Goal: Information Seeking & Learning: Learn about a topic

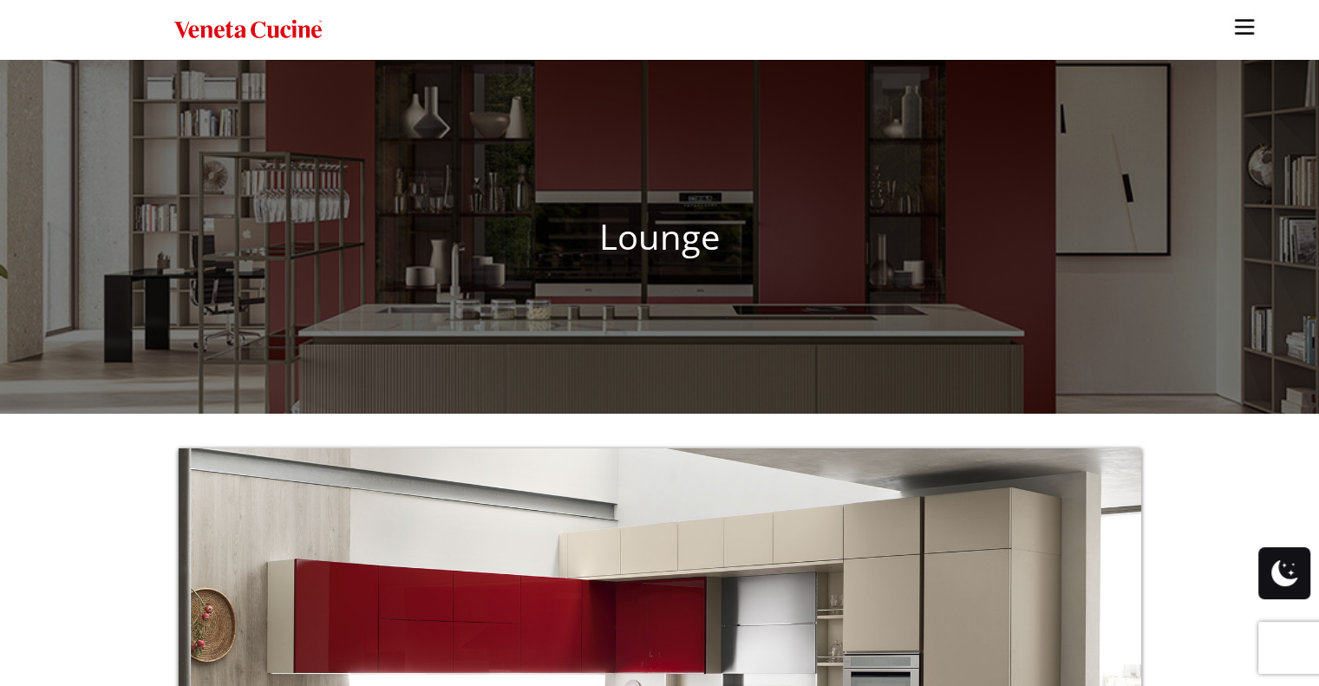
click at [301, 31] on img "Site" at bounding box center [247, 29] width 147 height 25
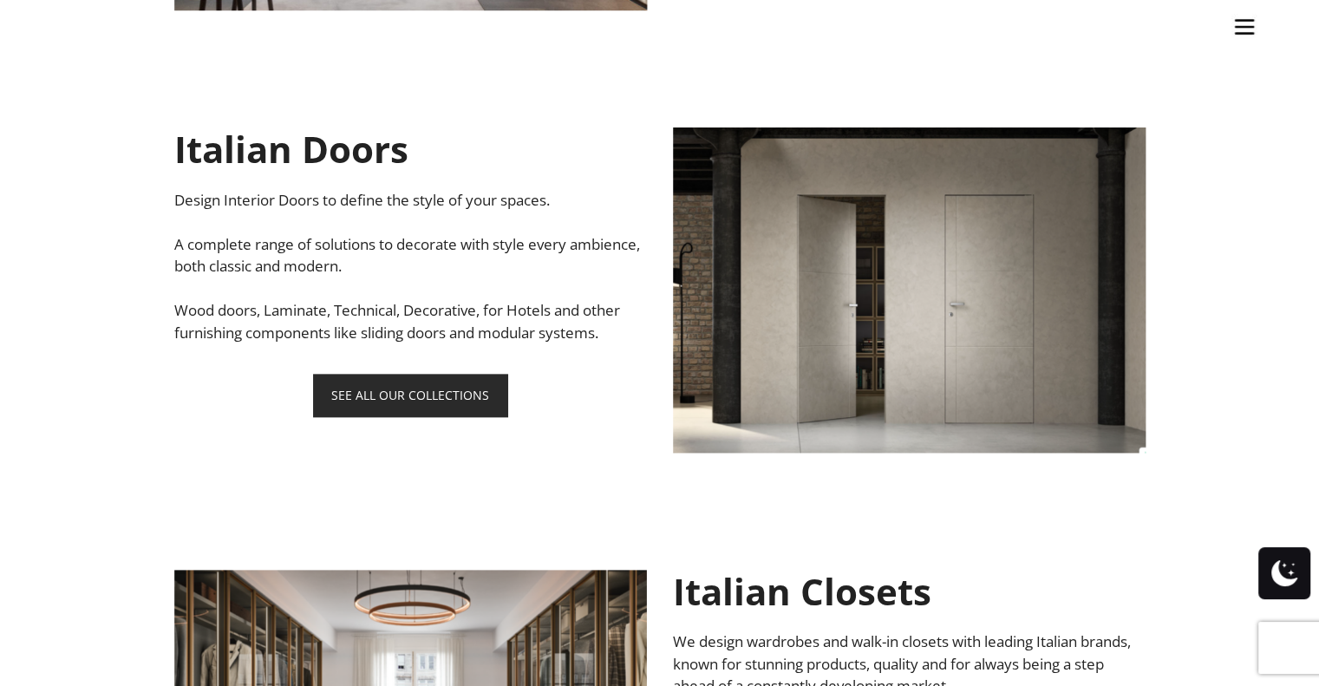
scroll to position [1908, 0]
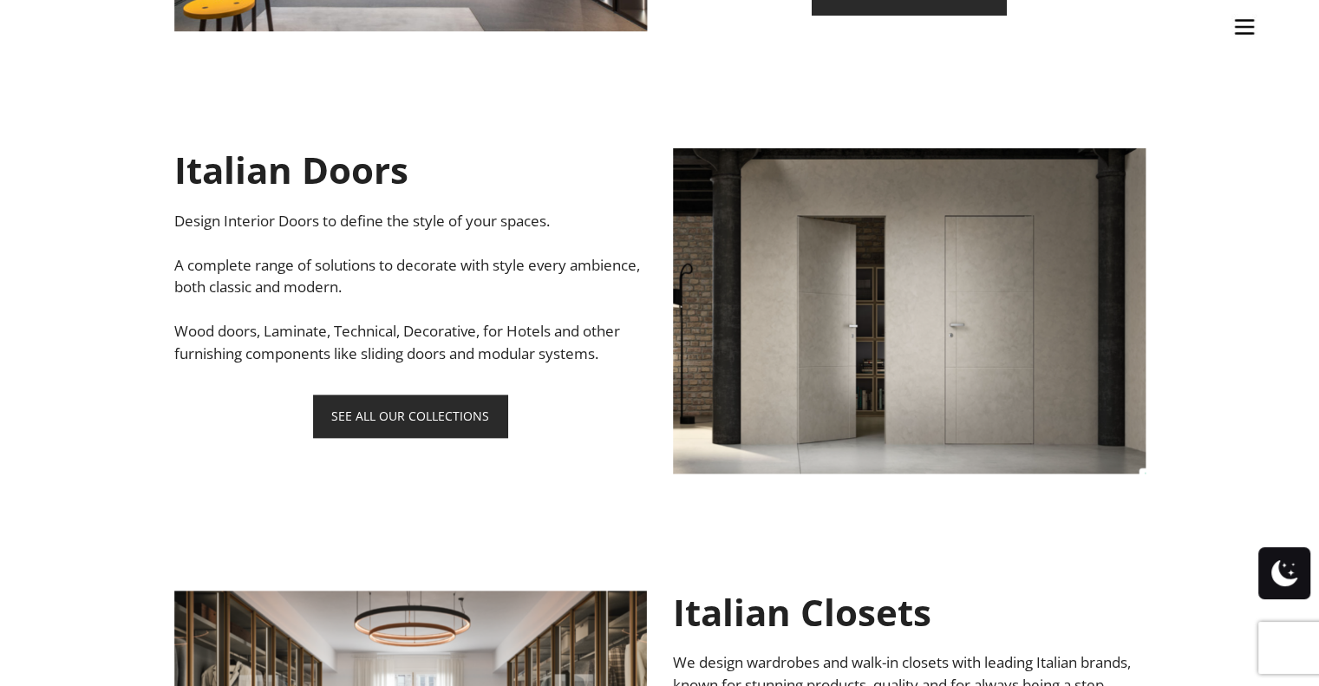
click at [1244, 27] on img "Site" at bounding box center [1245, 27] width 26 height 26
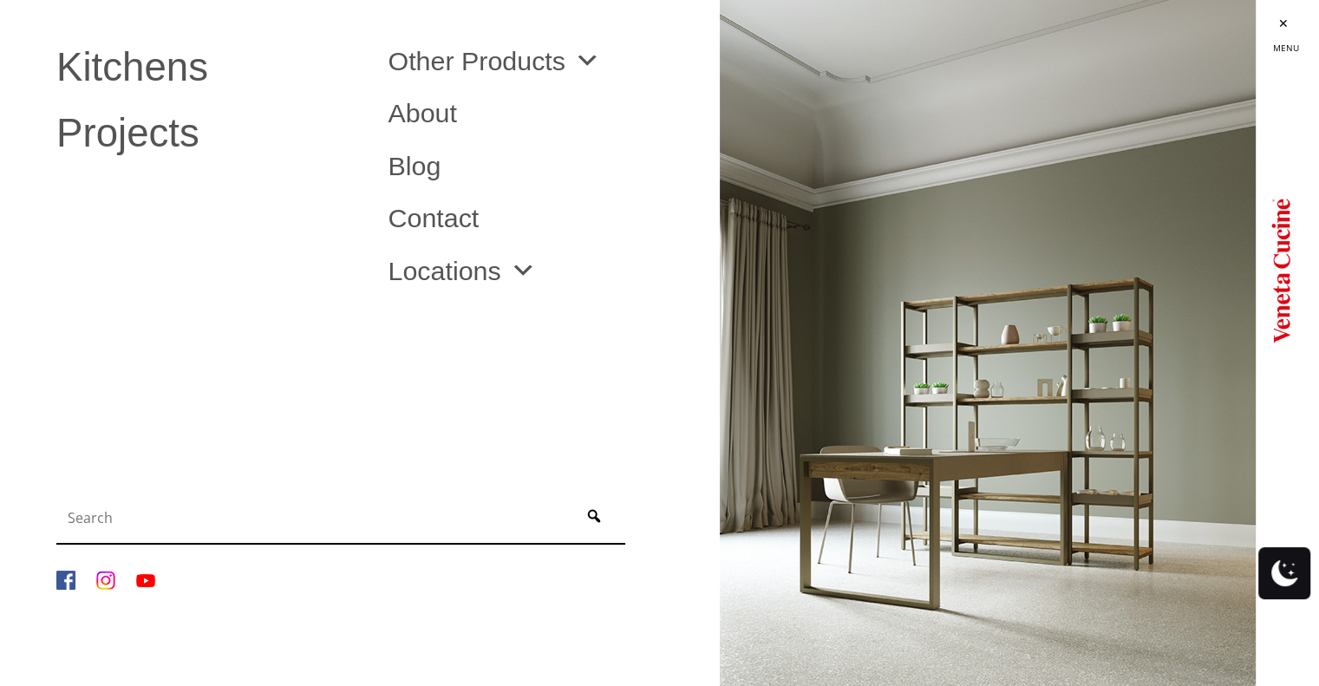
scroll to position [1882, 0]
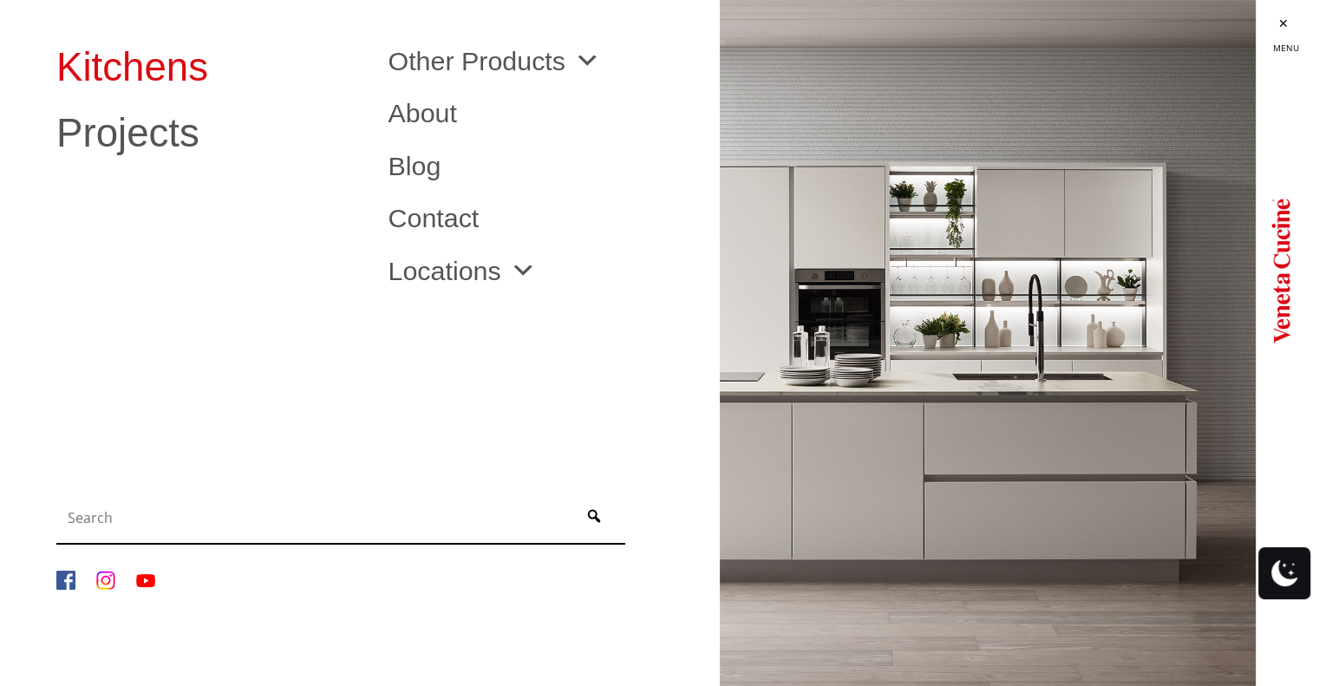
click at [140, 69] on link "Kitchens" at bounding box center [208, 68] width 305 height 40
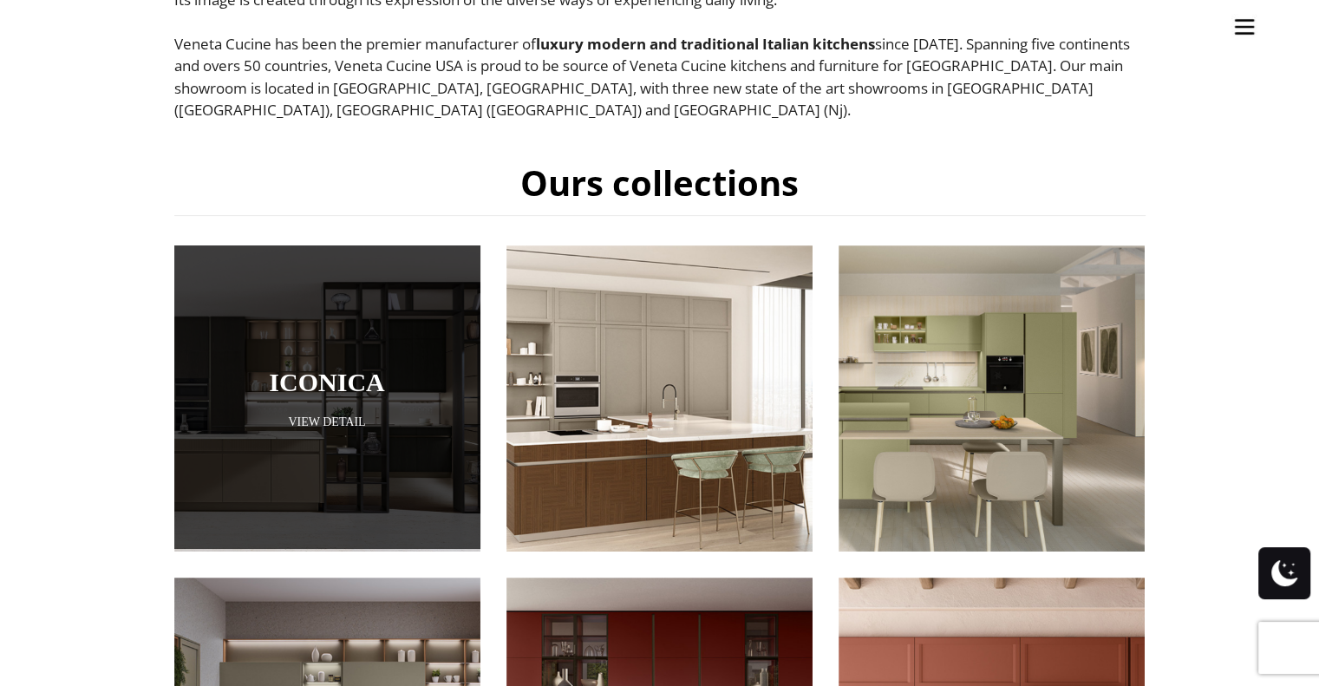
scroll to position [669, 0]
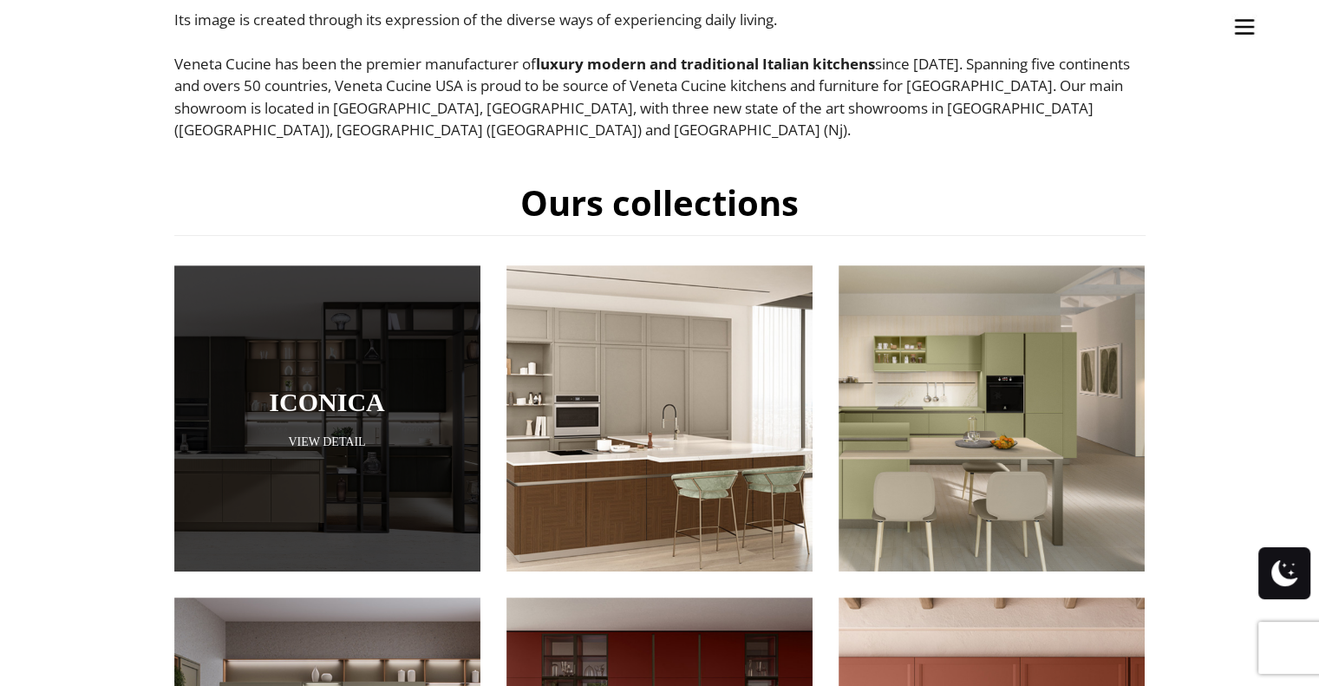
click at [419, 405] on div at bounding box center [327, 418] width 306 height 306
click at [339, 434] on link "View Detail" at bounding box center [327, 442] width 306 height 16
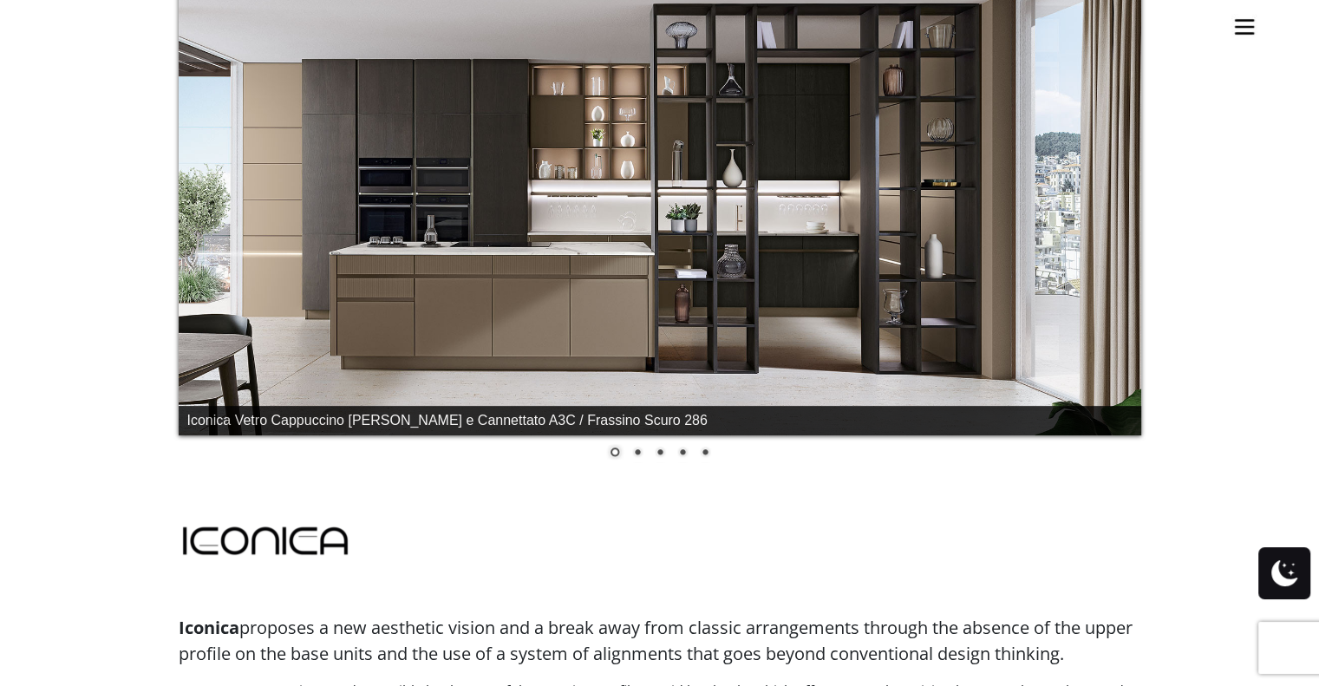
scroll to position [503, 0]
click at [1121, 180] on link "Next" at bounding box center [1115, 180] width 26 height 26
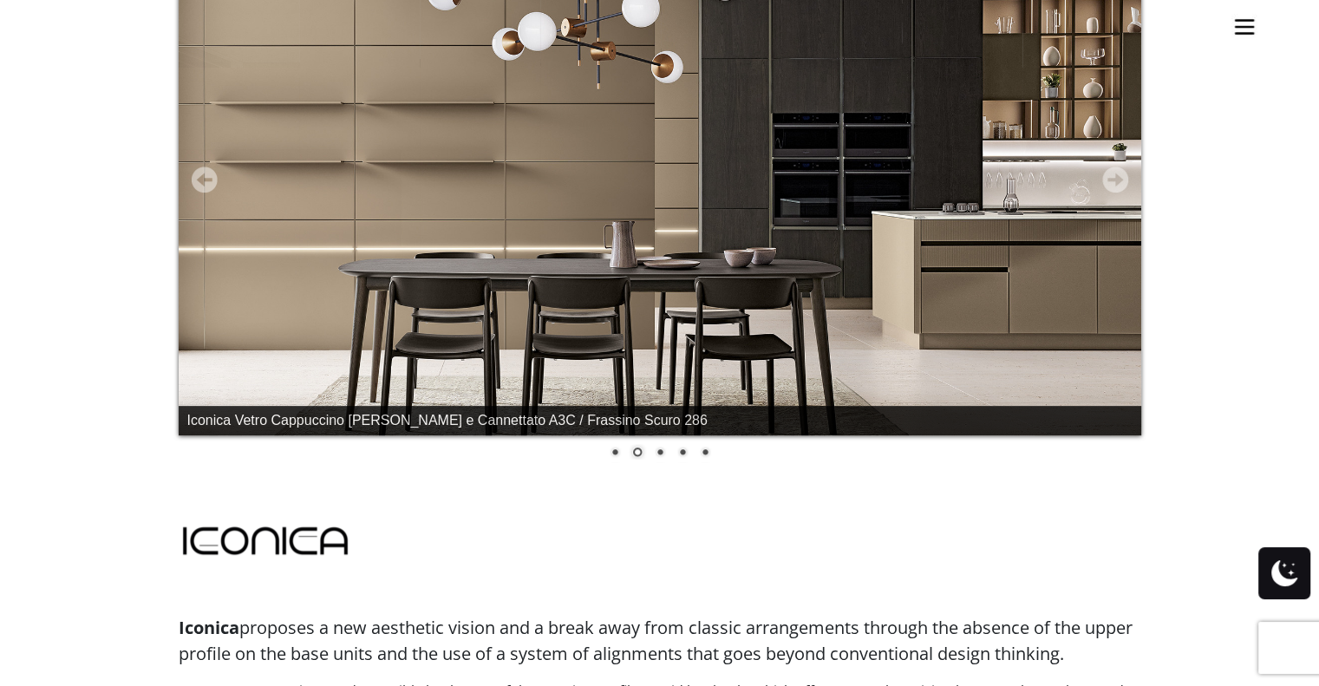
click at [1121, 180] on link "Next" at bounding box center [1115, 180] width 26 height 26
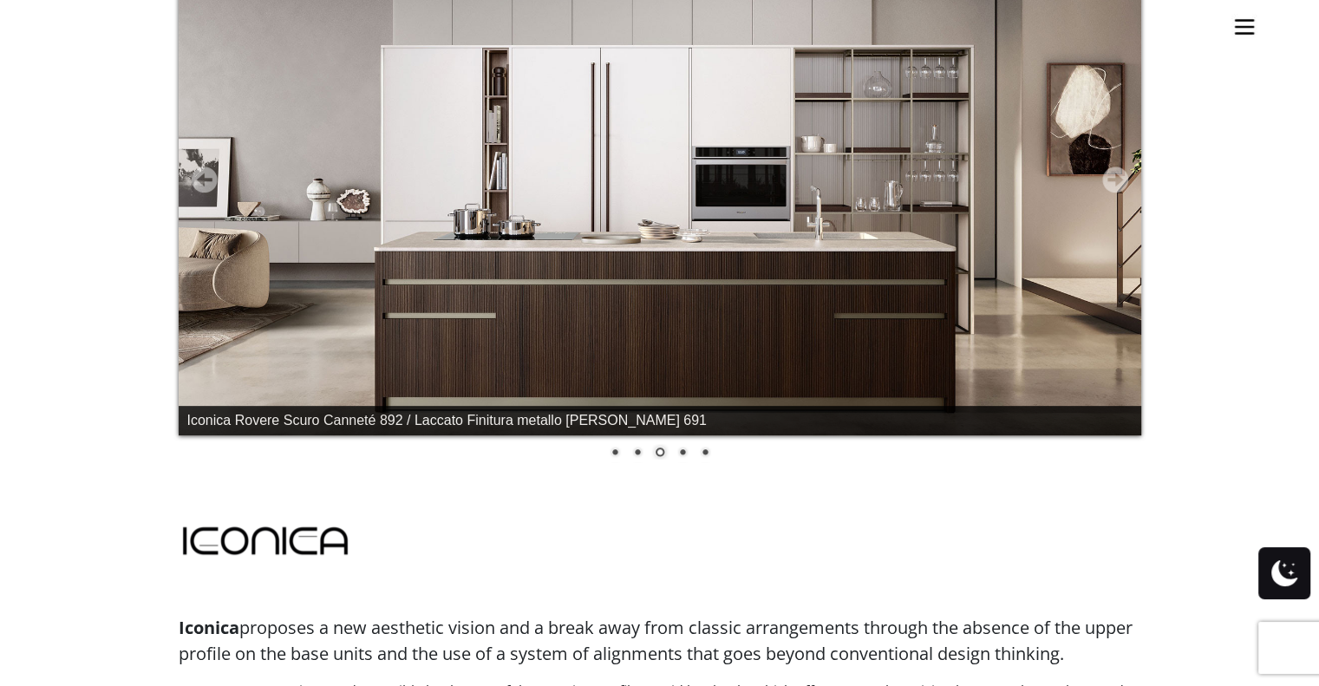
click at [1121, 180] on link "Next" at bounding box center [1115, 180] width 26 height 26
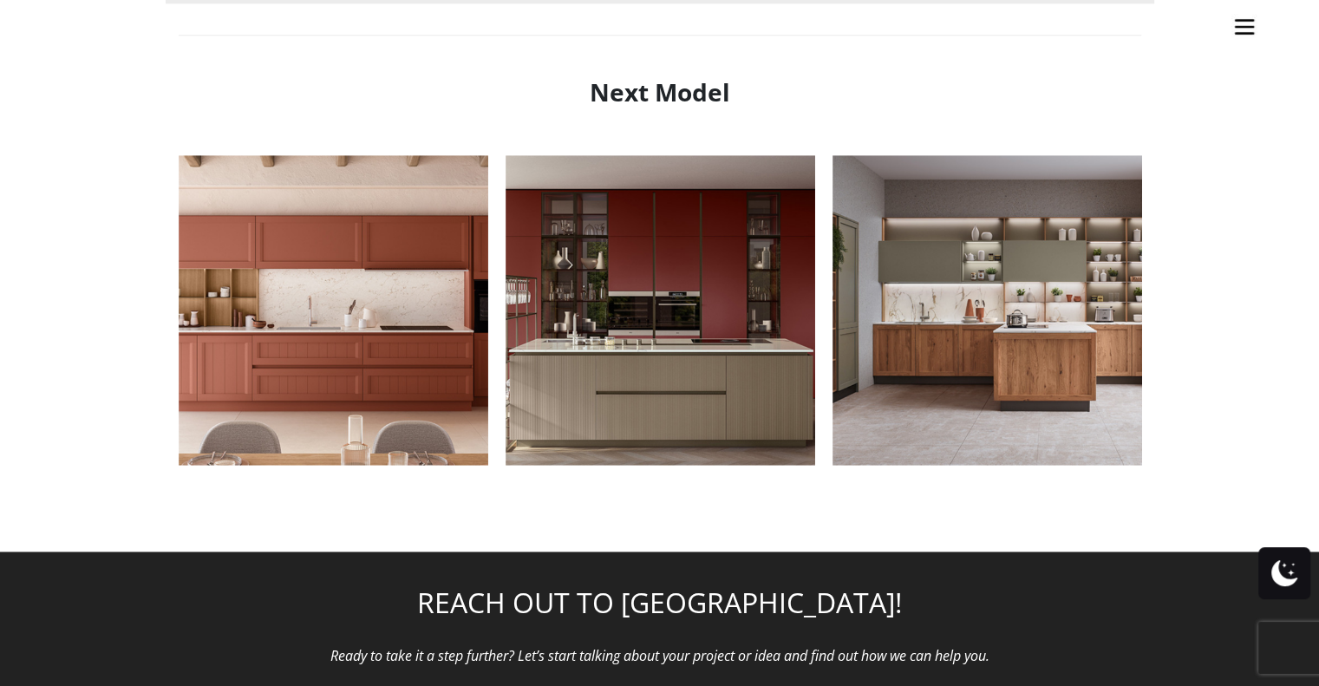
scroll to position [2019, 0]
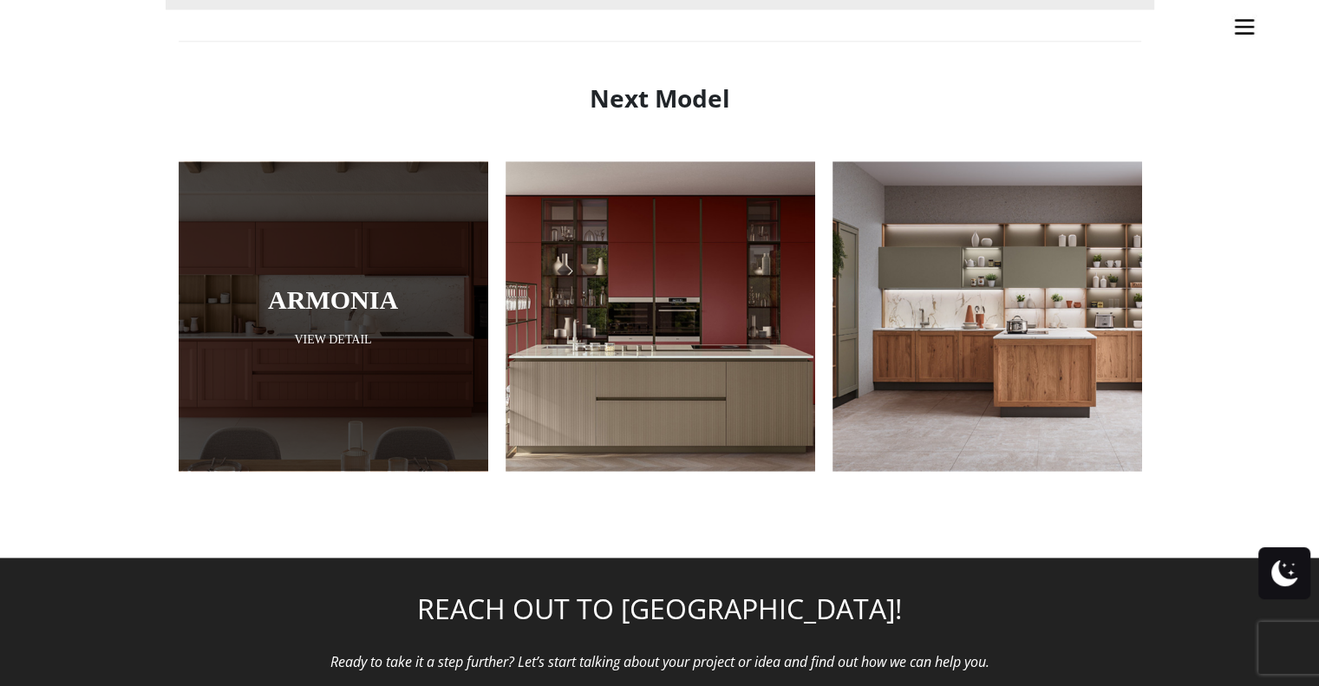
click at [328, 298] on link "Armonia" at bounding box center [333, 299] width 223 height 29
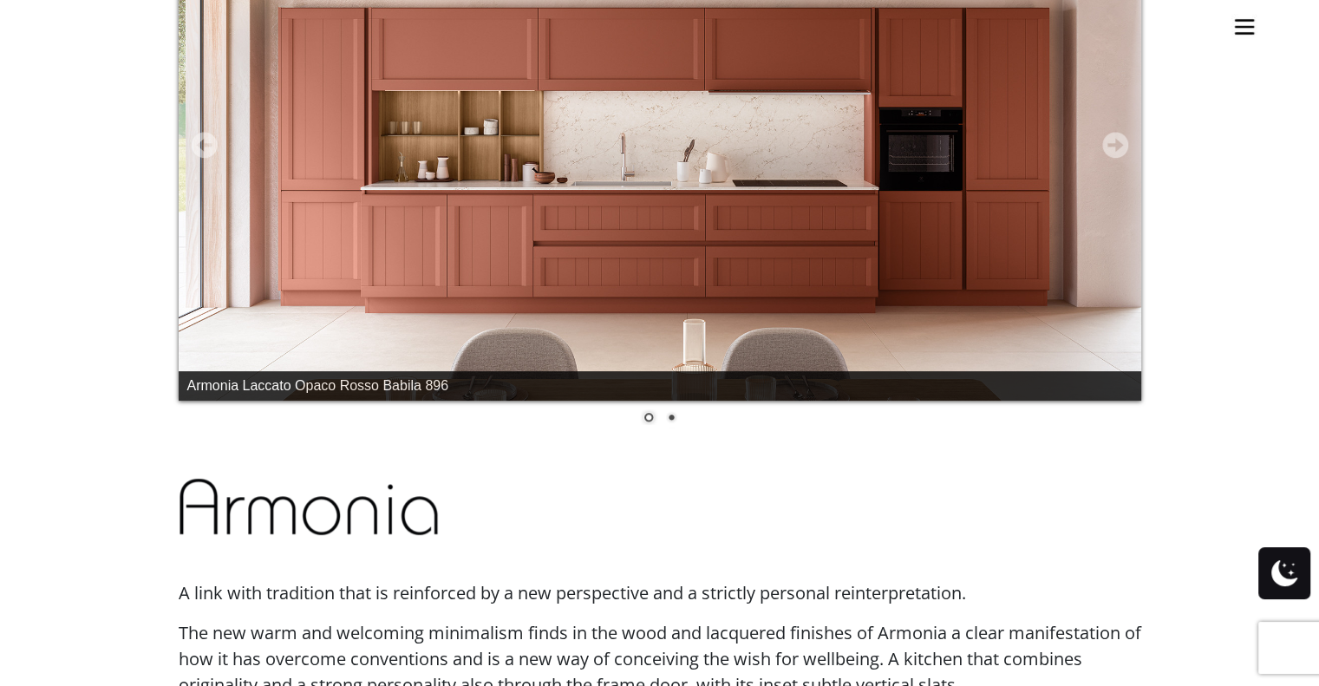
scroll to position [539, 0]
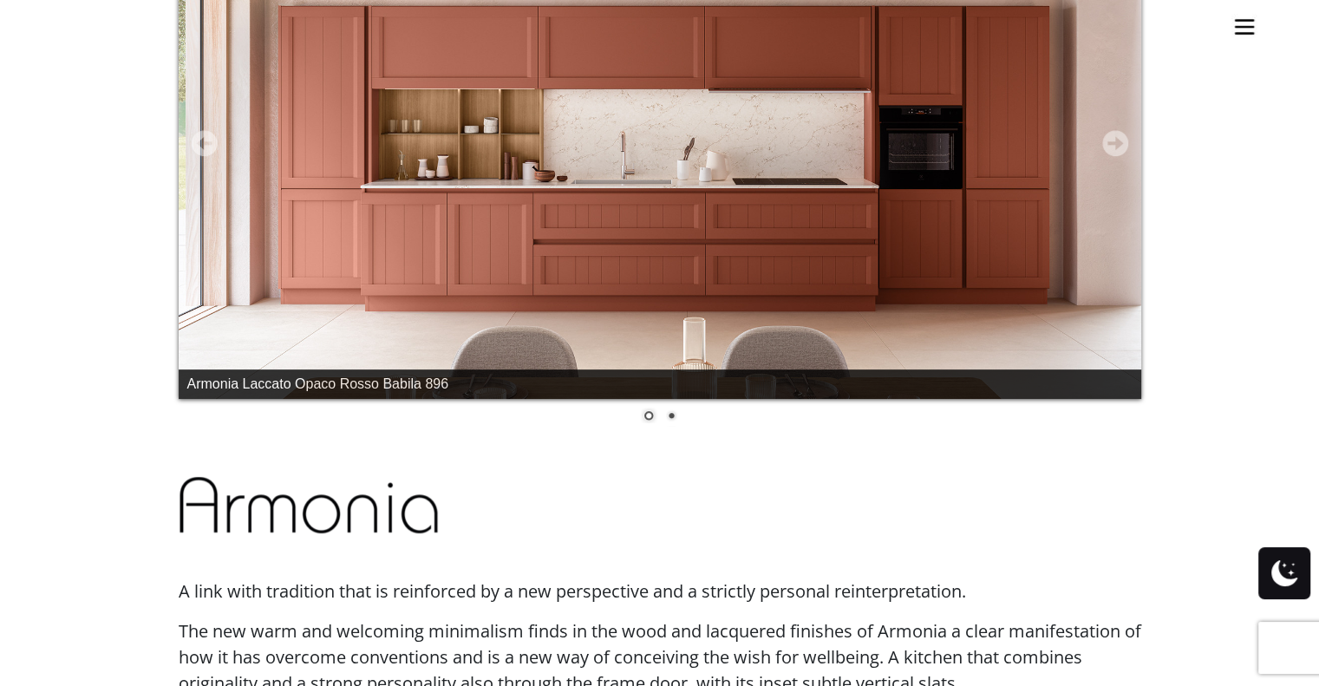
click at [1111, 139] on link "Next" at bounding box center [1115, 143] width 26 height 26
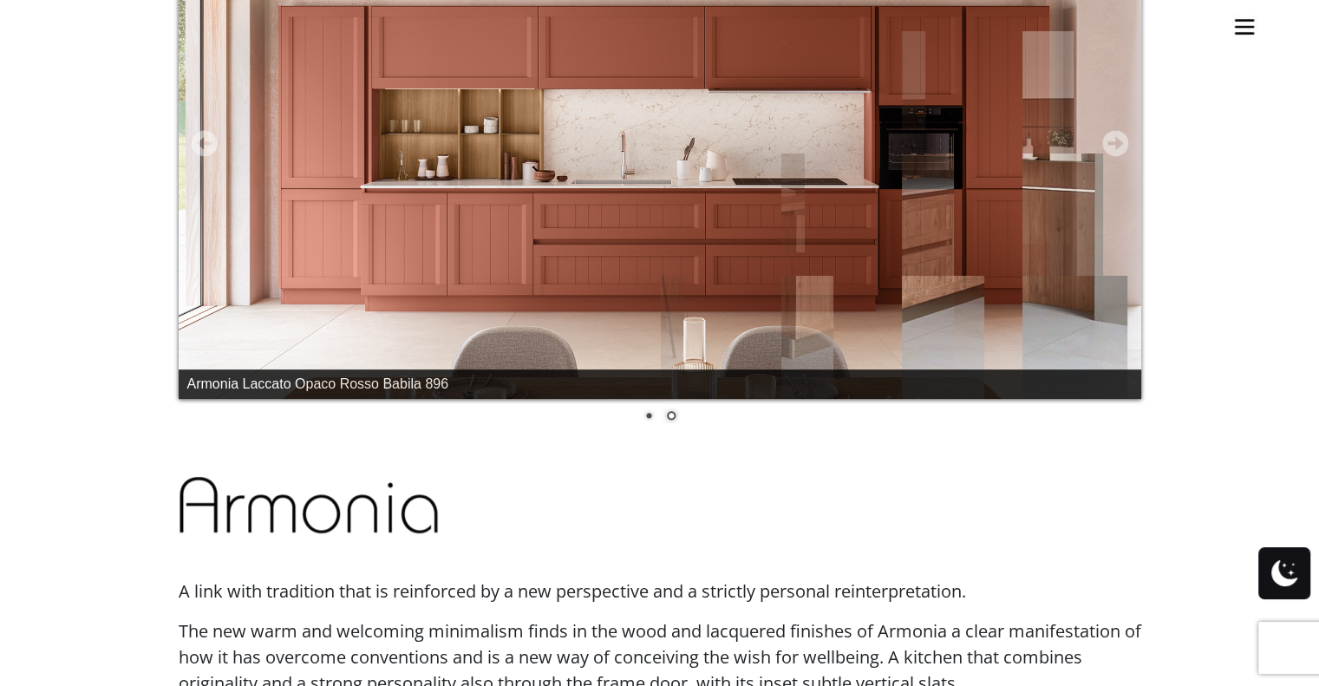
click at [1111, 139] on link "Next" at bounding box center [1115, 143] width 26 height 26
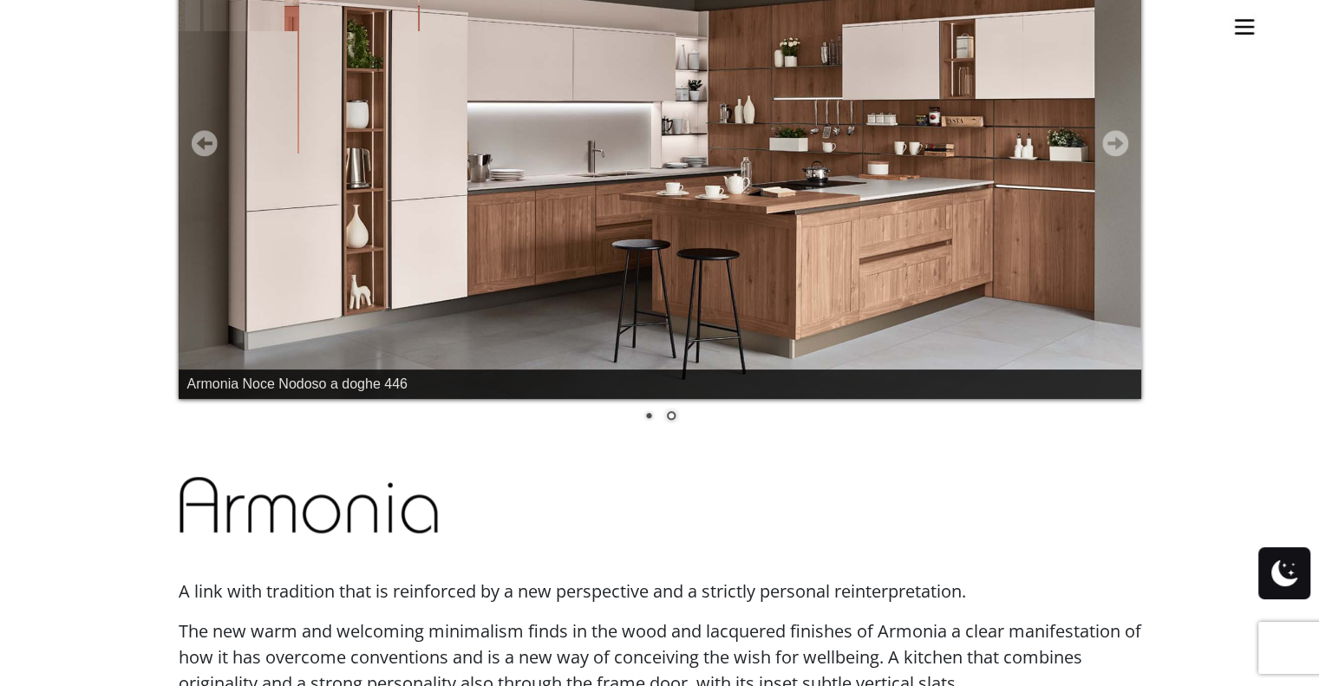
click at [1111, 139] on link "Next" at bounding box center [1115, 143] width 26 height 26
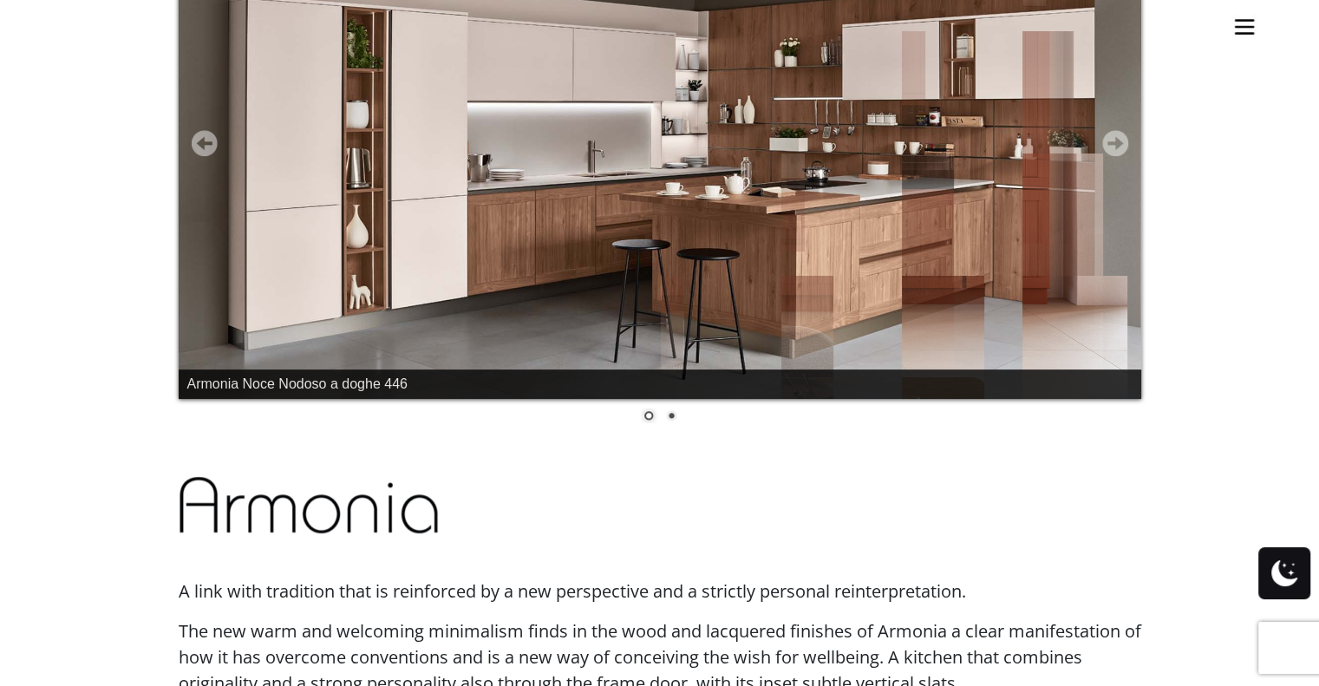
click at [1111, 139] on link "Next" at bounding box center [1115, 143] width 26 height 26
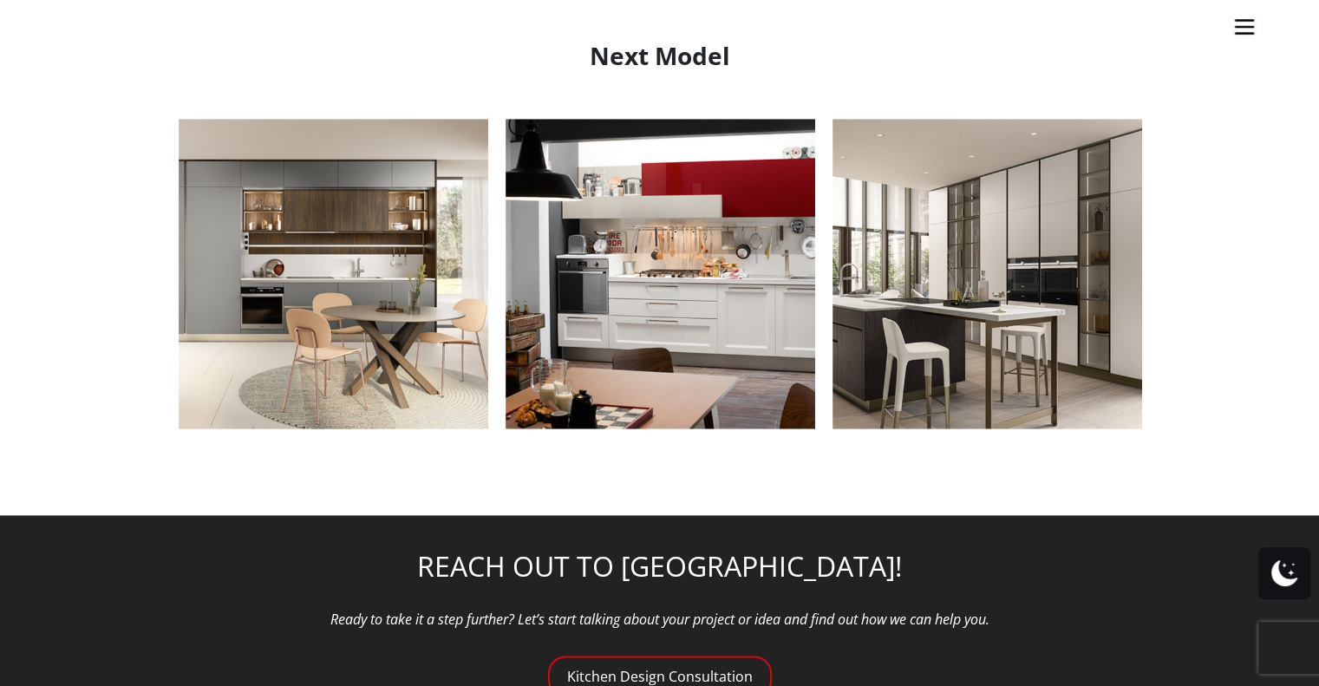
scroll to position [2057, 0]
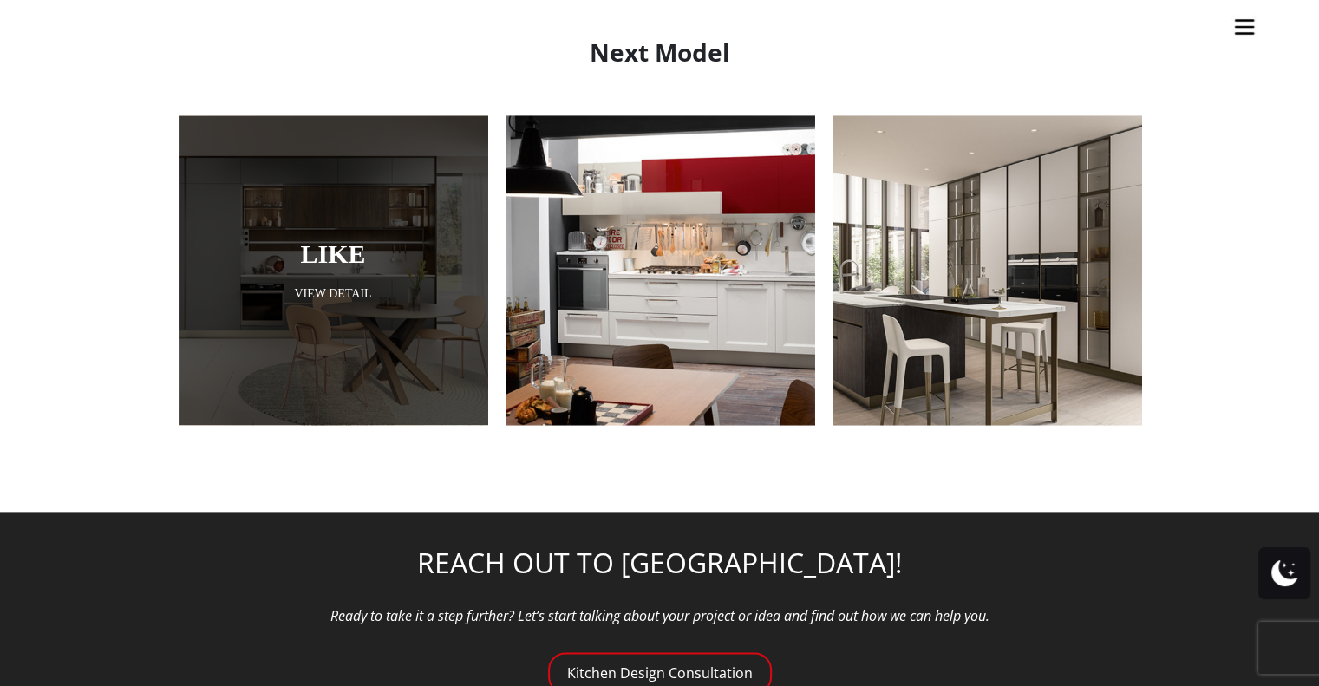
click at [368, 296] on link "View Detail" at bounding box center [334, 293] width 310 height 16
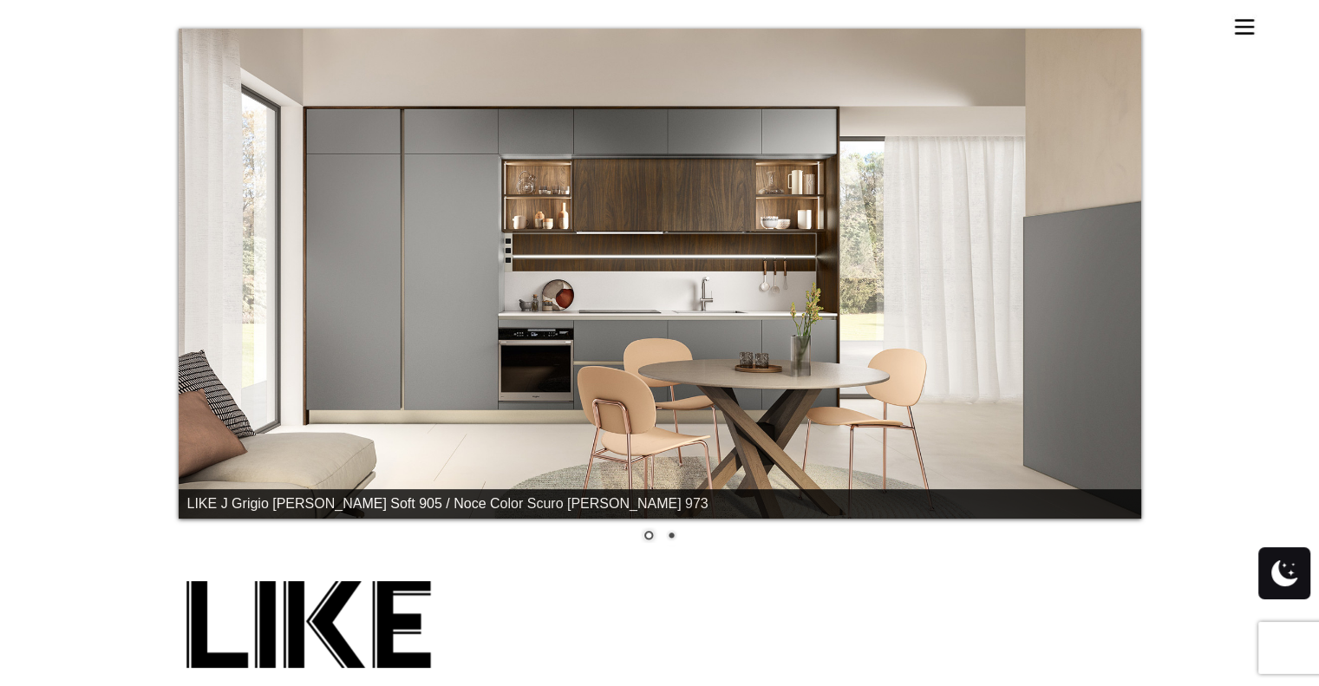
scroll to position [422, 0]
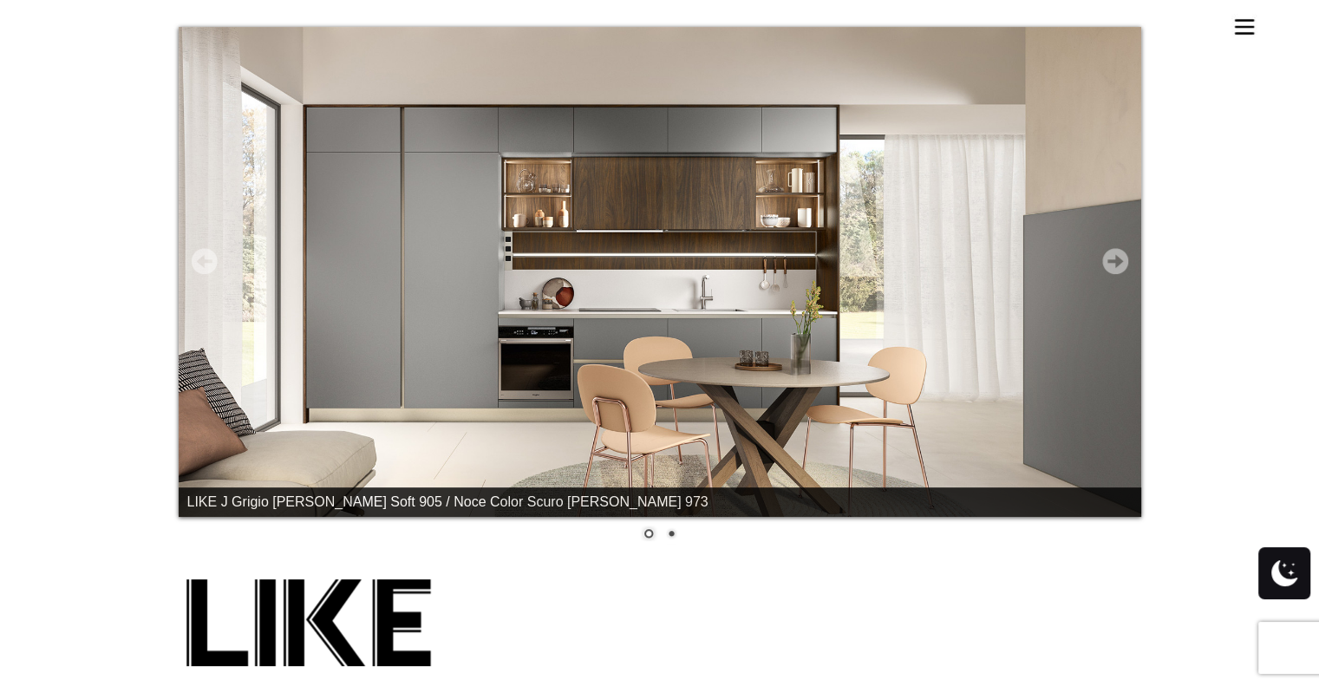
click at [1109, 271] on link "Next" at bounding box center [1115, 261] width 26 height 26
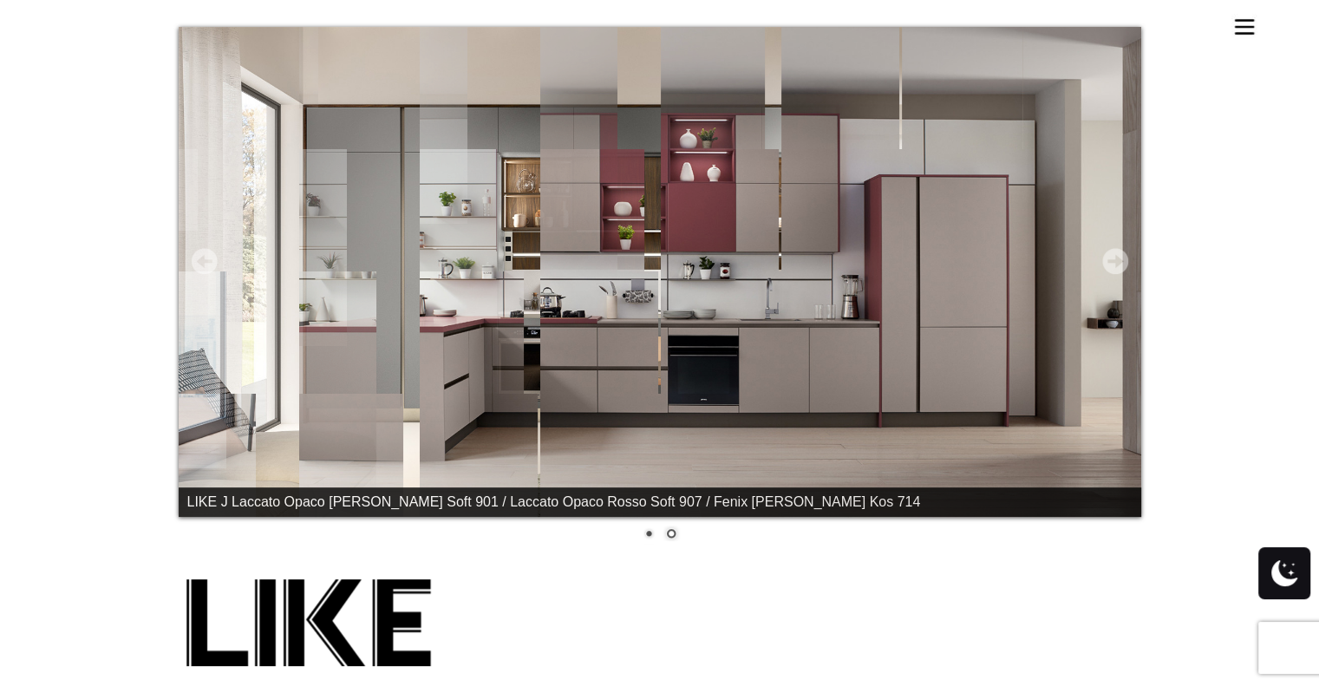
click at [1109, 271] on link "Next" at bounding box center [1115, 261] width 26 height 26
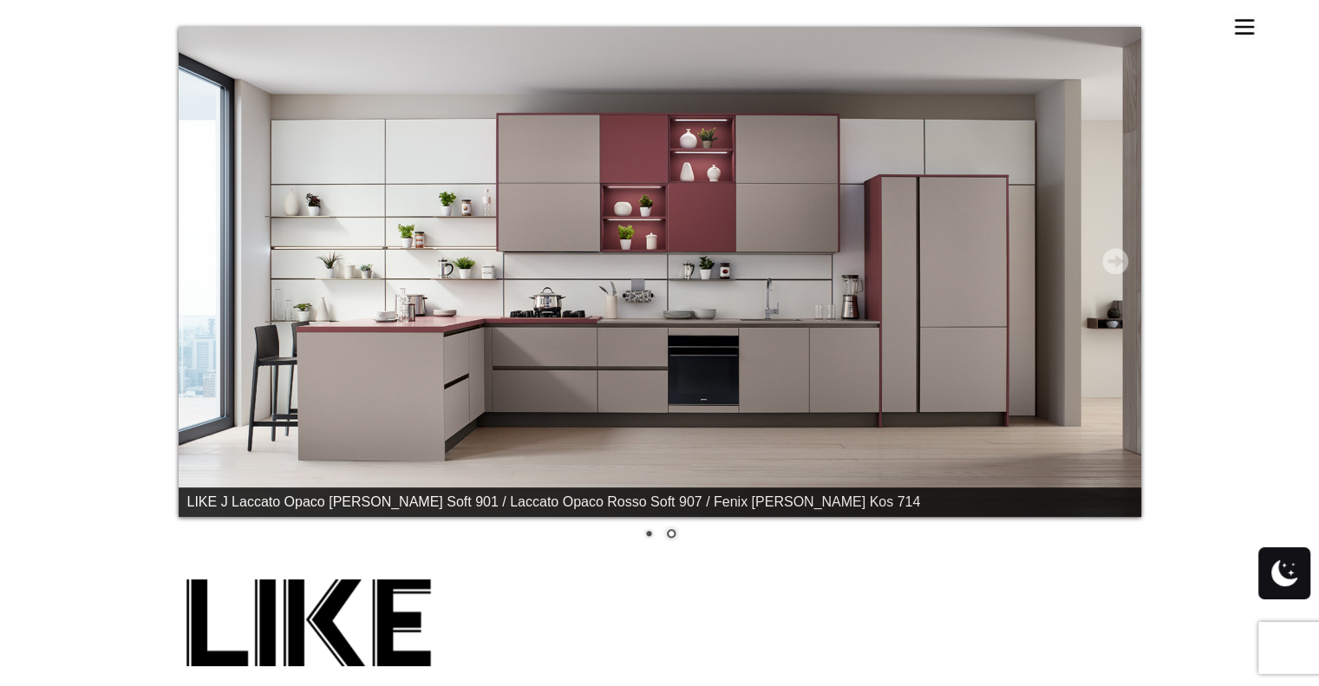
click at [1109, 271] on link "Next" at bounding box center [1115, 261] width 26 height 26
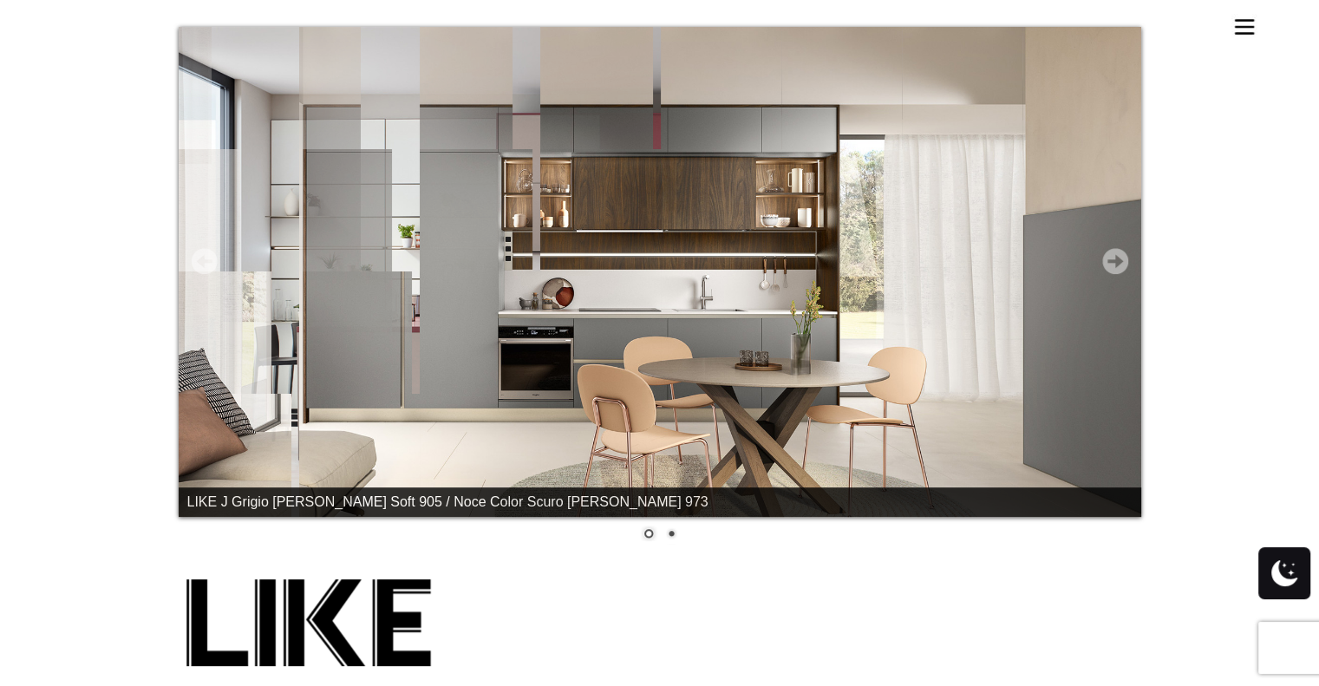
click at [1120, 260] on link "Next" at bounding box center [1115, 261] width 26 height 26
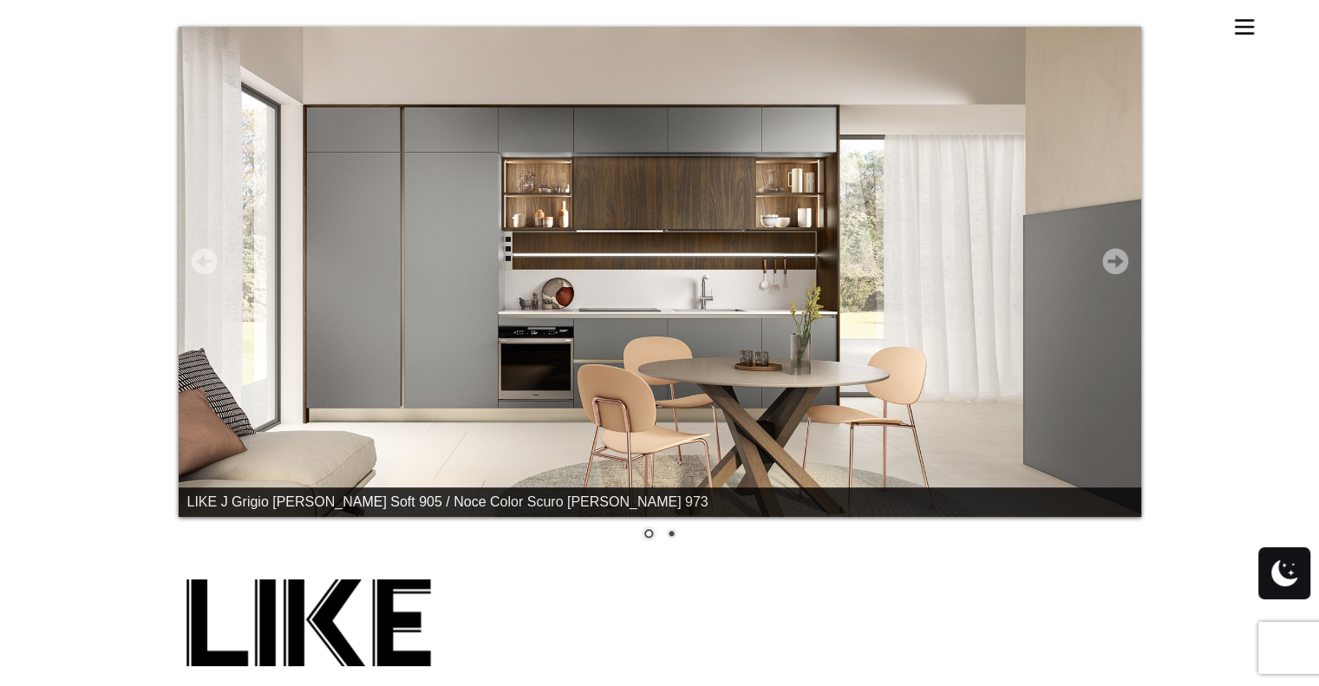
click at [1120, 260] on link "Next" at bounding box center [1115, 261] width 26 height 26
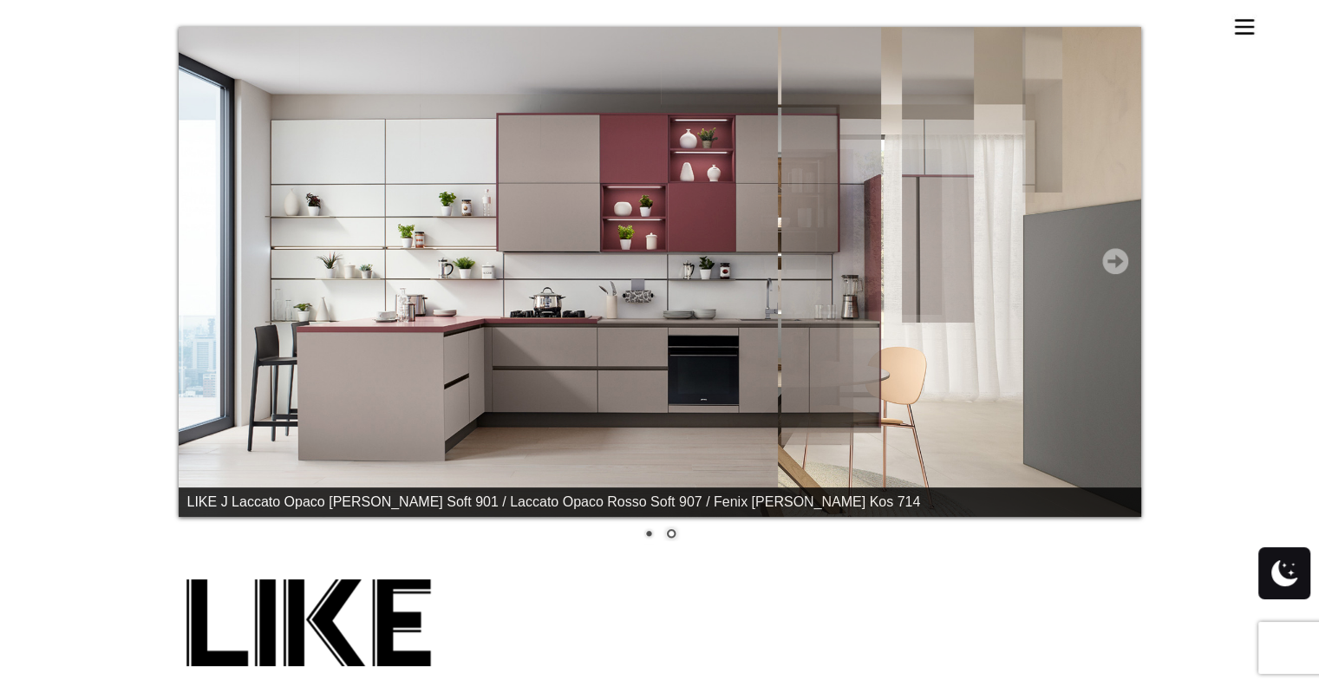
click at [1120, 260] on link "Next" at bounding box center [1115, 261] width 26 height 26
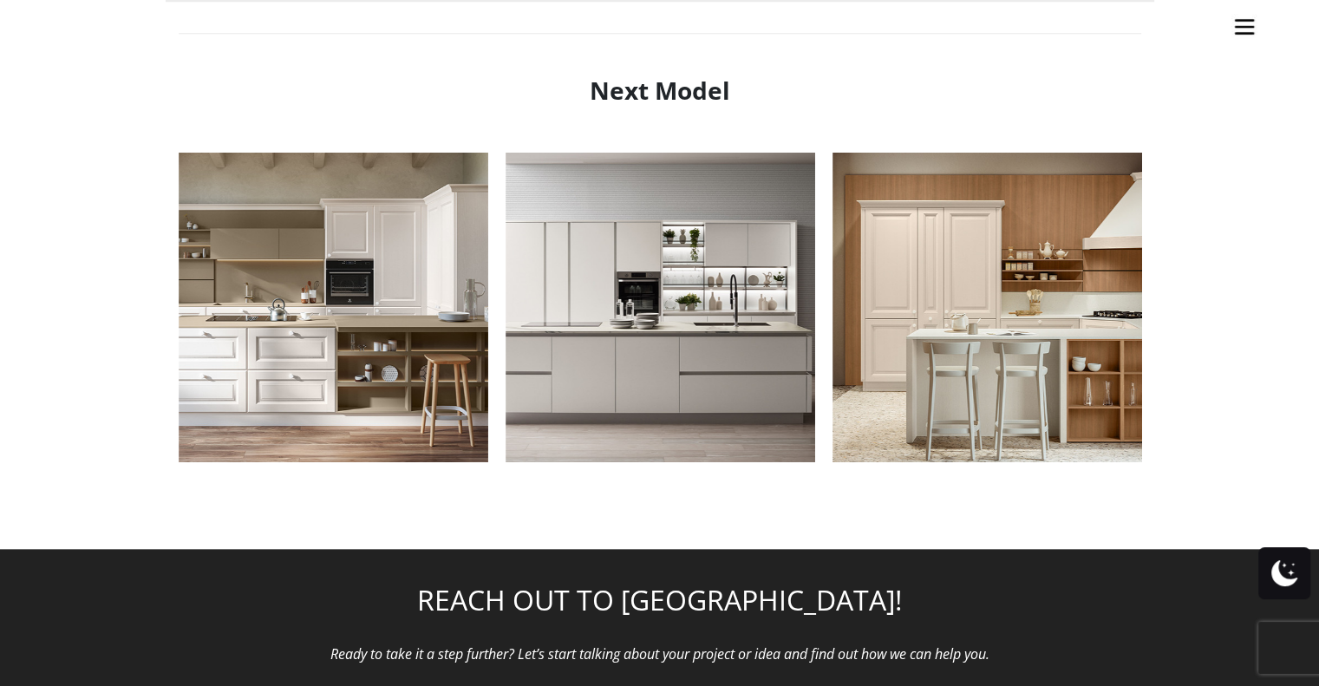
scroll to position [1757, 0]
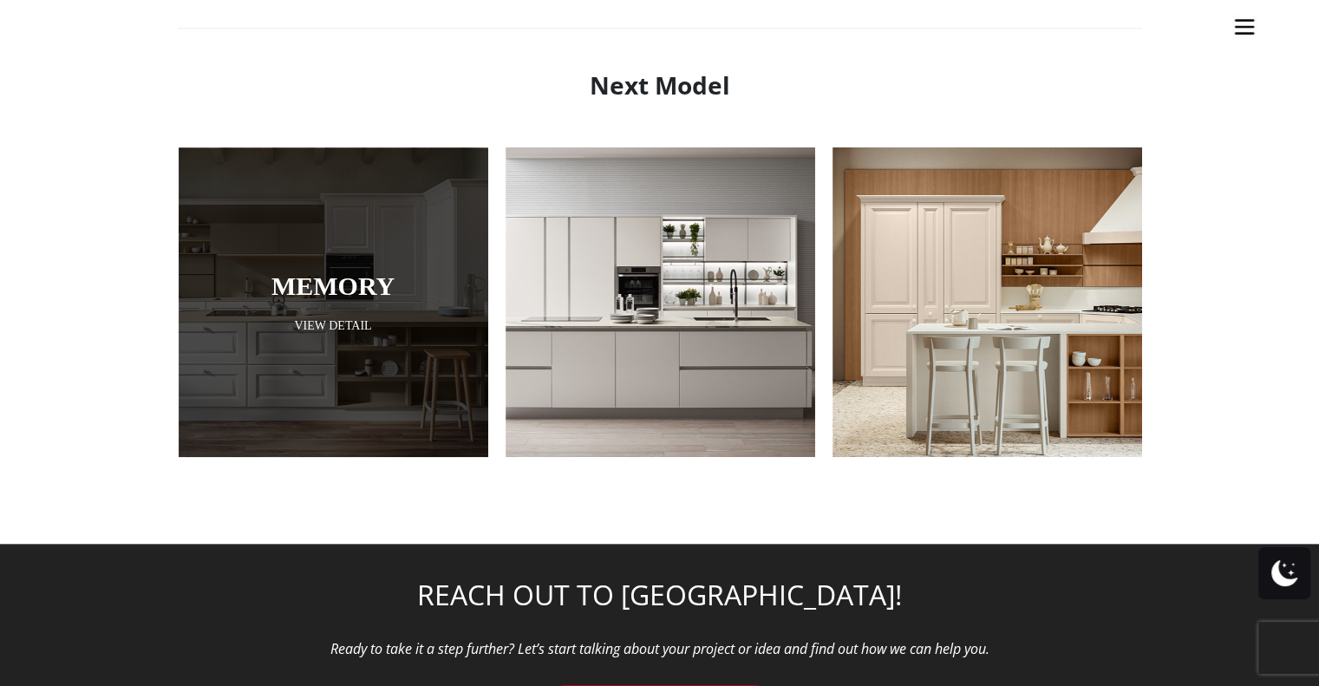
click at [318, 287] on link "Memory" at bounding box center [333, 285] width 223 height 29
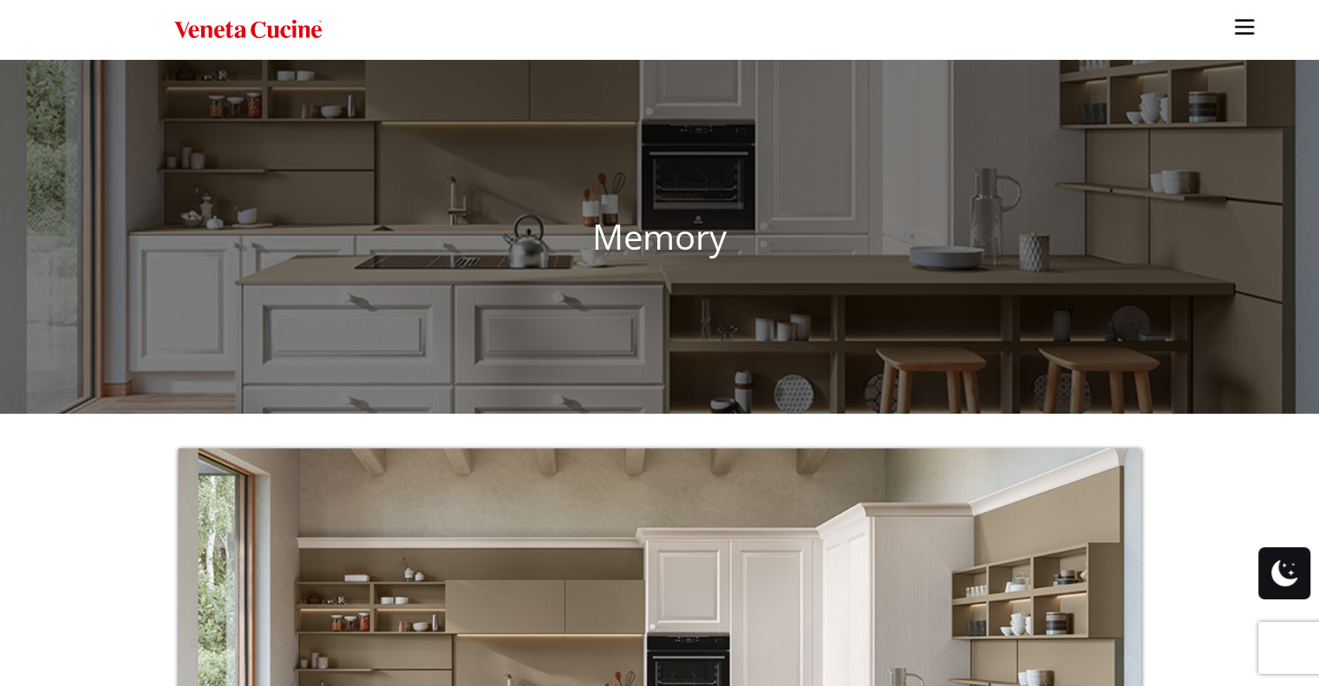
drag, startPoint x: 1059, startPoint y: 371, endPoint x: 1084, endPoint y: 297, distance: 77.9
click at [1084, 297] on ul "Kitchens Projects Other Products Bathrooms Closets Italian Doors About Blog Con…" at bounding box center [659, 343] width 1319 height 686
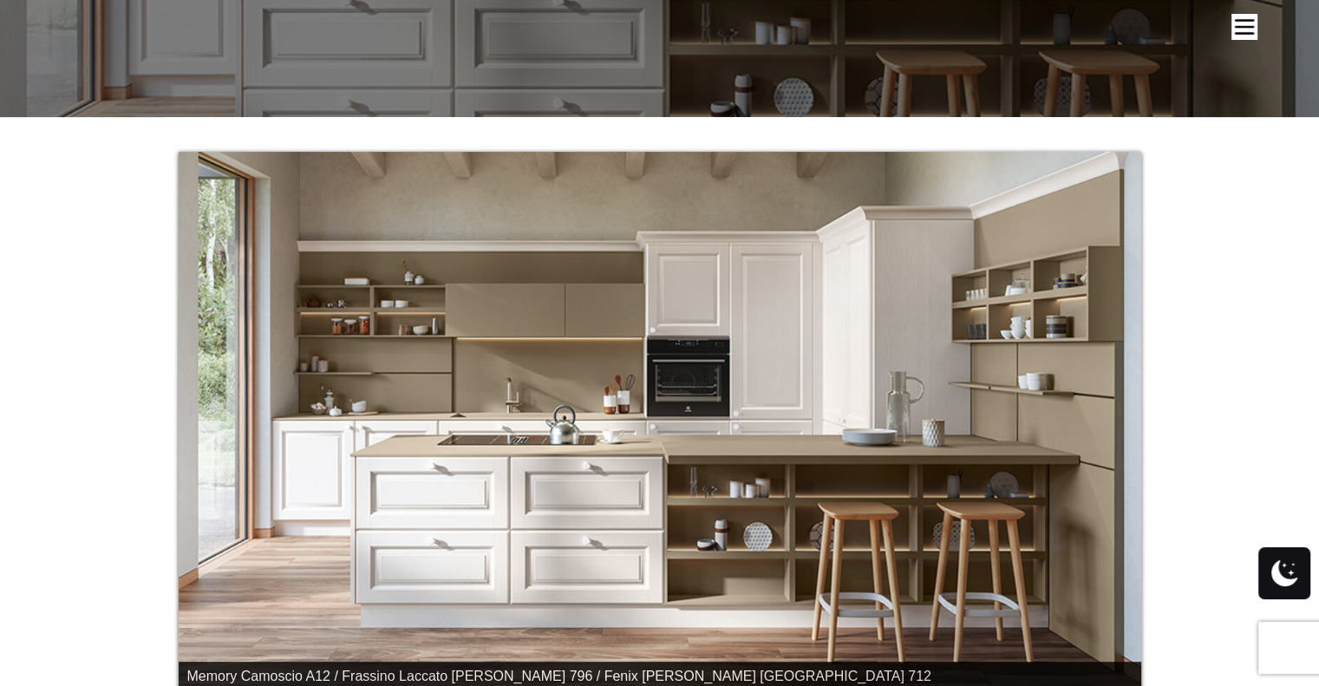
scroll to position [298, 0]
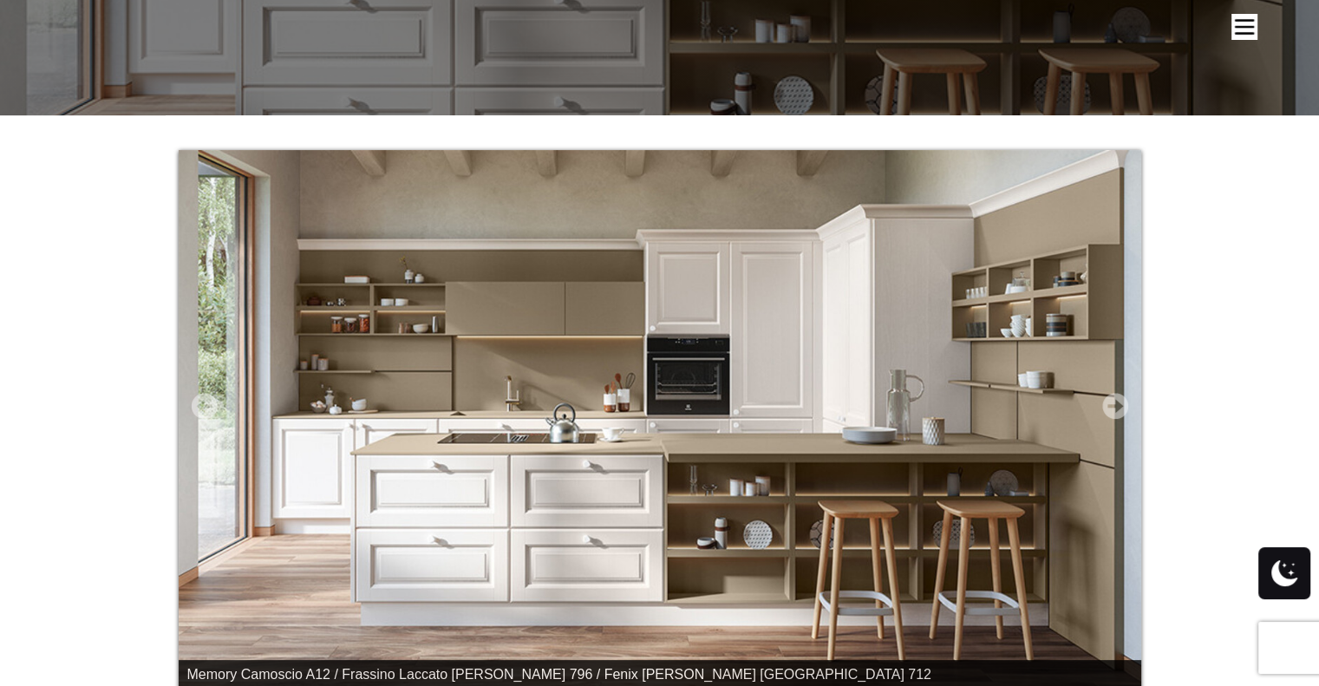
click at [1105, 415] on link "Next" at bounding box center [1115, 406] width 26 height 26
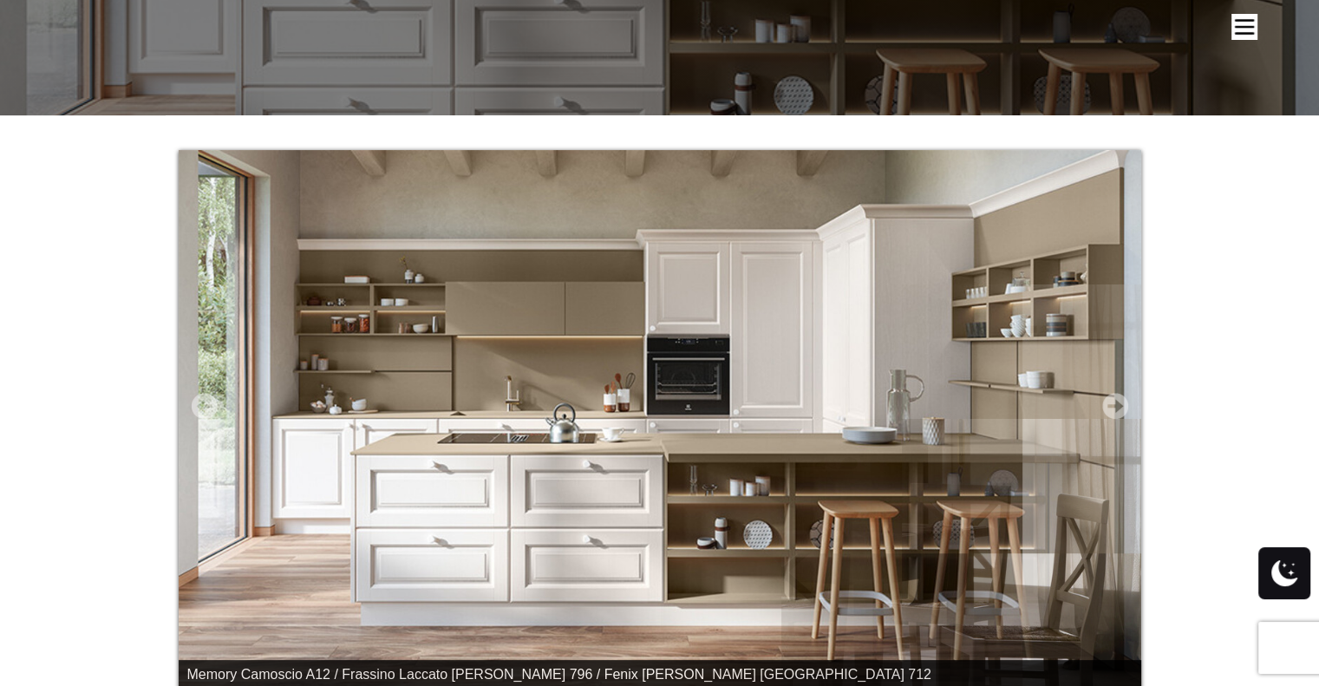
click at [1105, 415] on link "Next" at bounding box center [1115, 406] width 26 height 26
